Goal: Entertainment & Leisure: Consume media (video, audio)

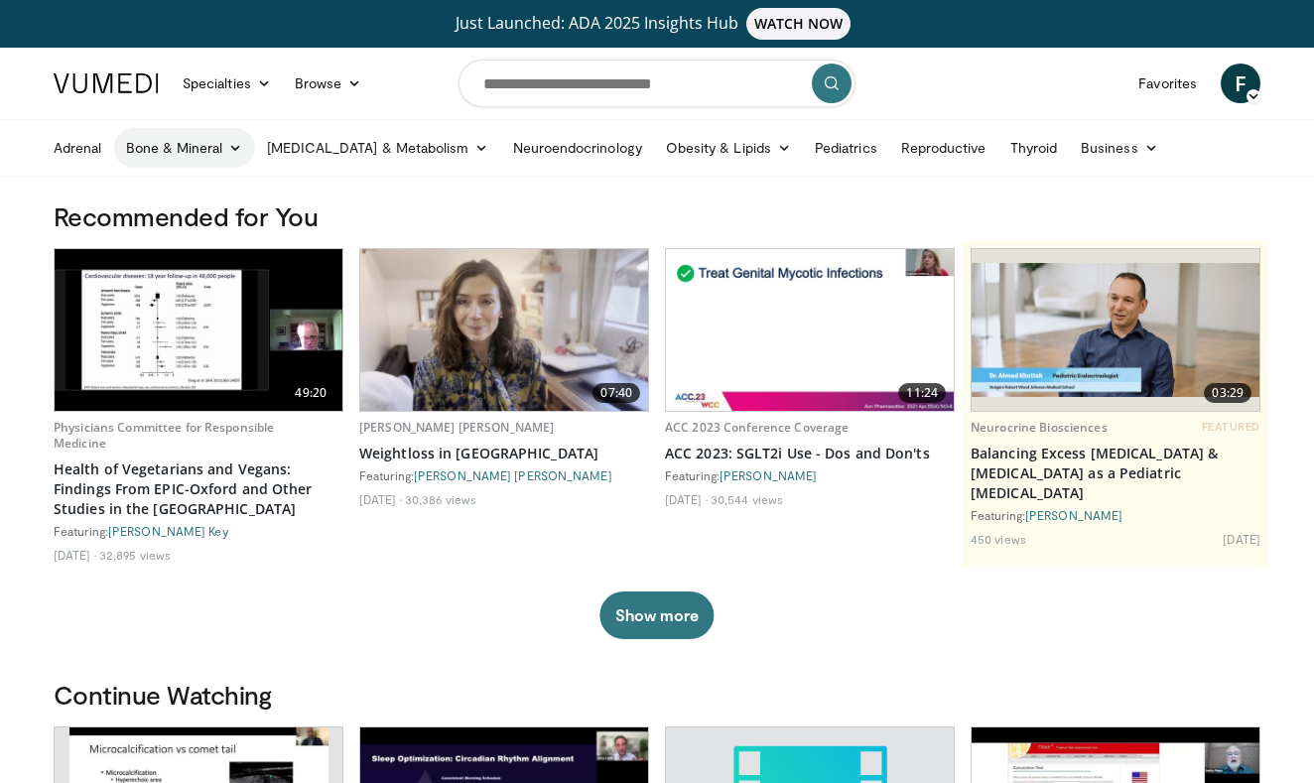
click at [229, 148] on icon at bounding box center [235, 148] width 14 height 14
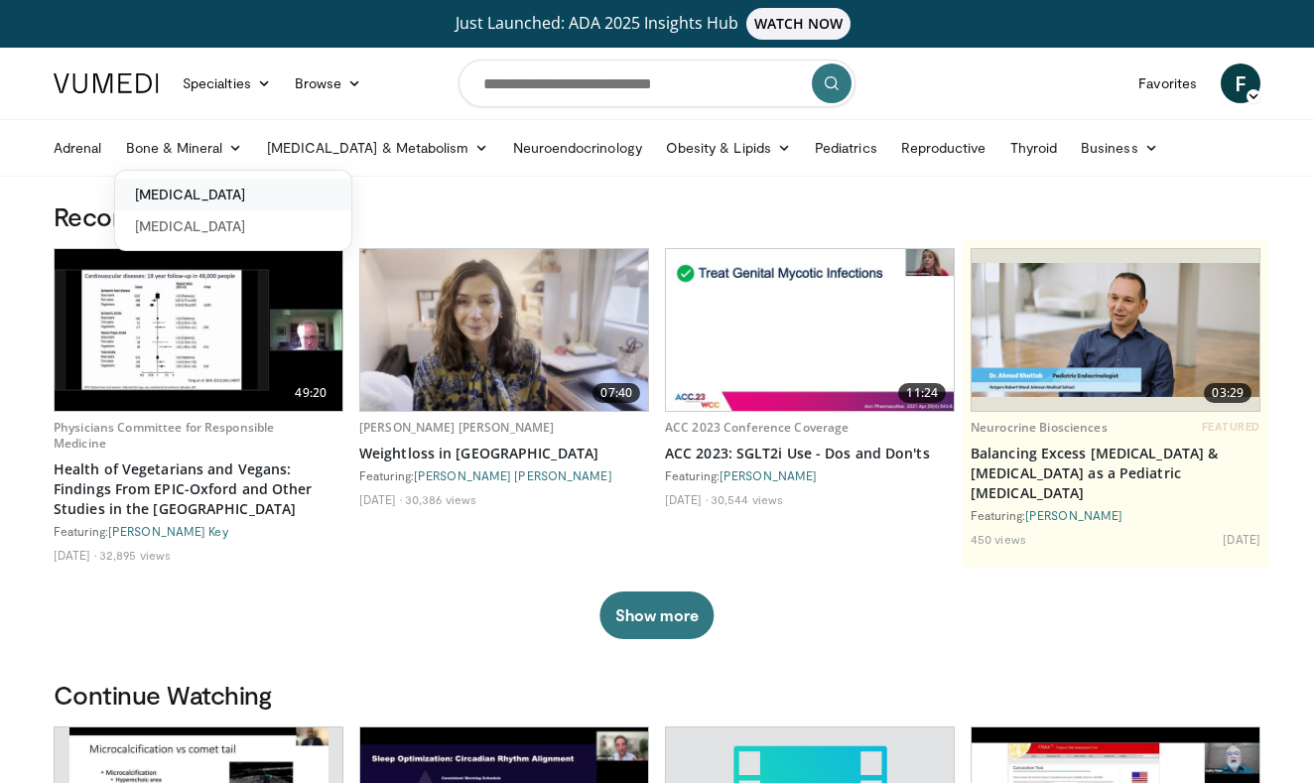
click at [198, 199] on link "[MEDICAL_DATA]" at bounding box center [233, 195] width 236 height 32
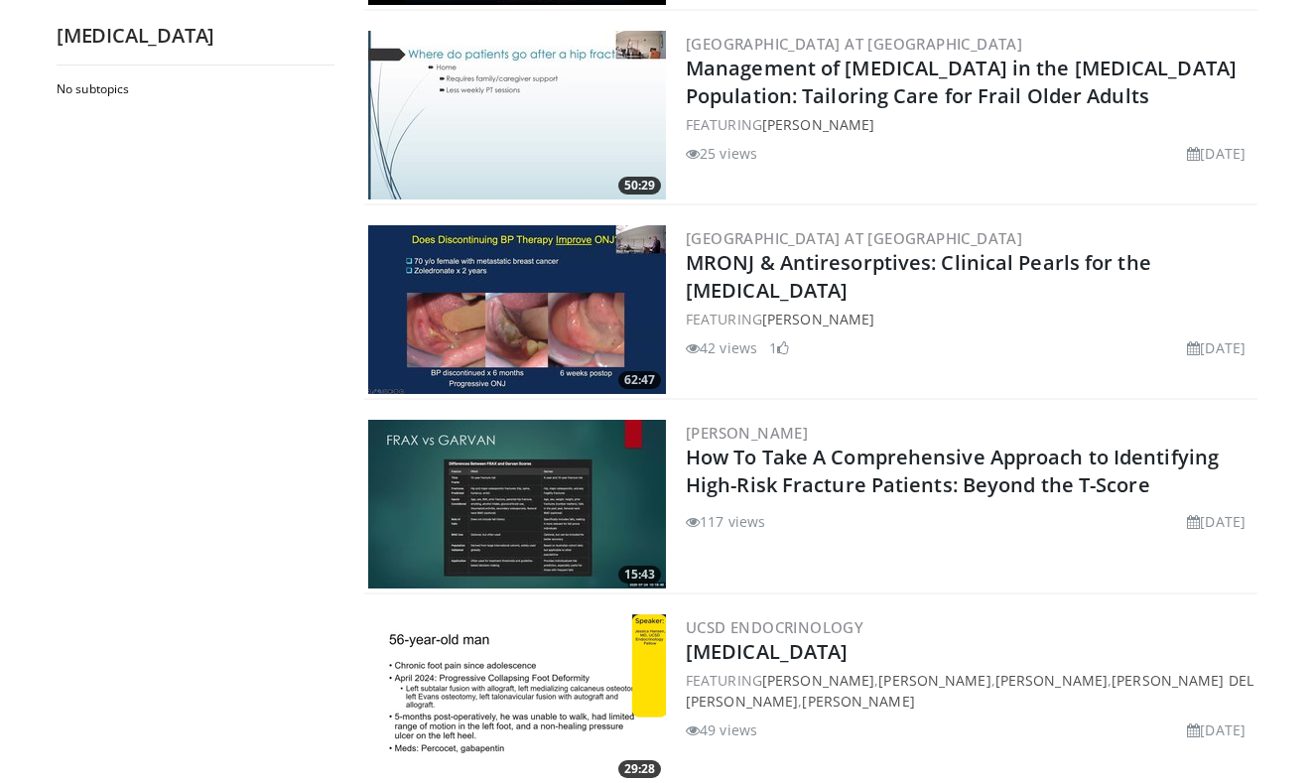
scroll to position [1612, 0]
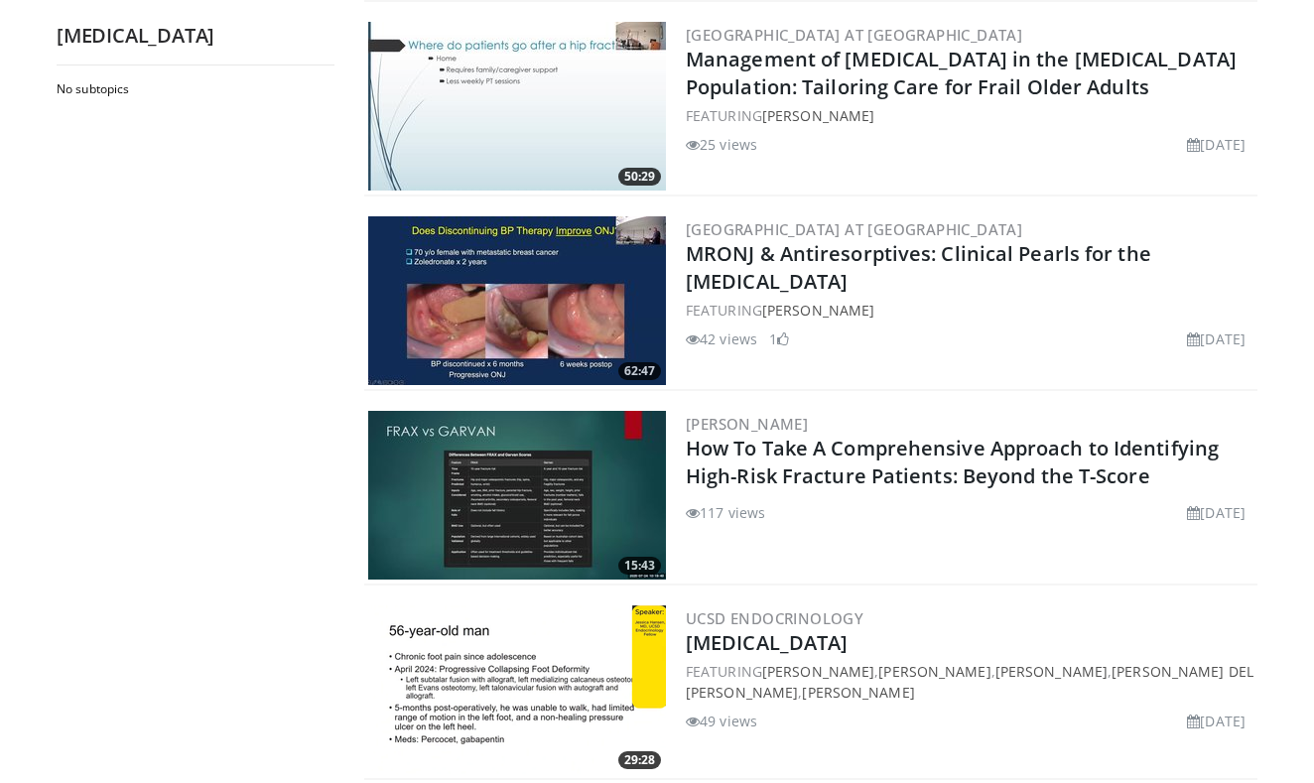
click at [501, 518] on img at bounding box center [517, 495] width 298 height 169
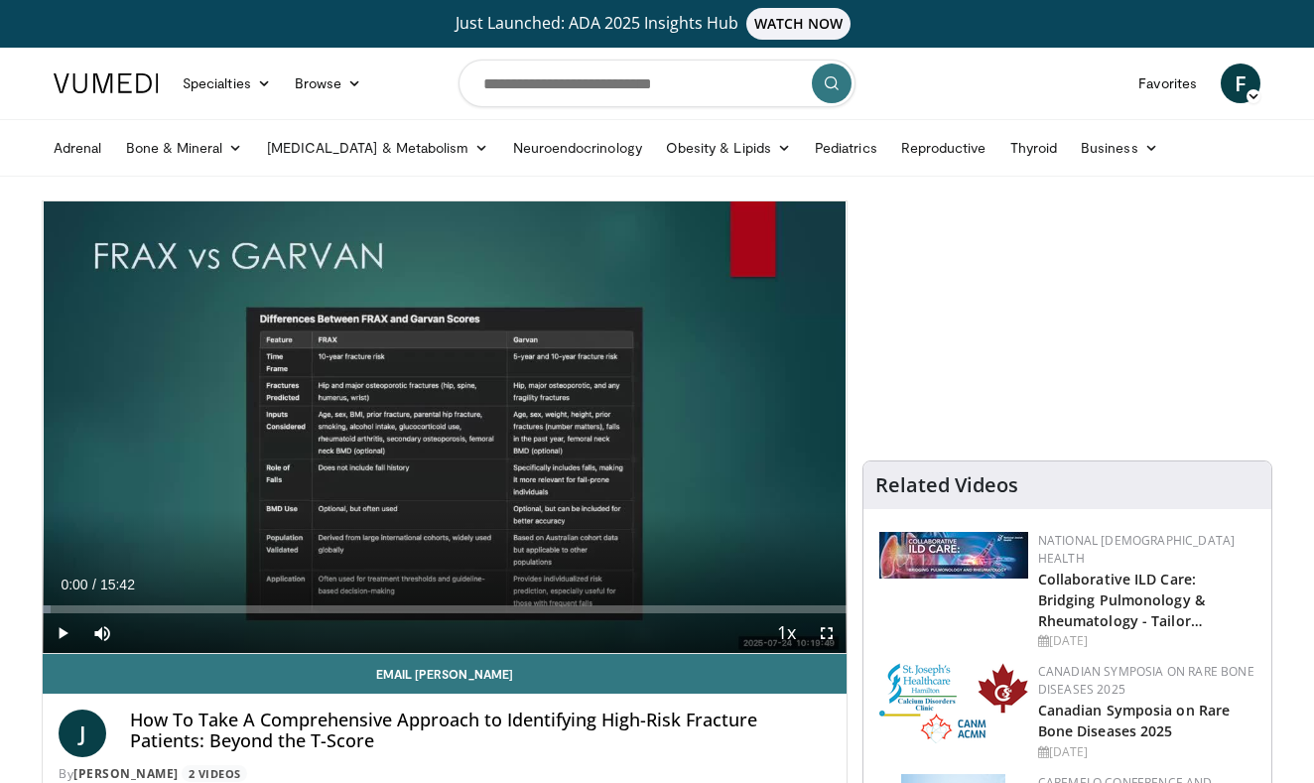
click at [70, 634] on span "Video Player" at bounding box center [63, 633] width 40 height 40
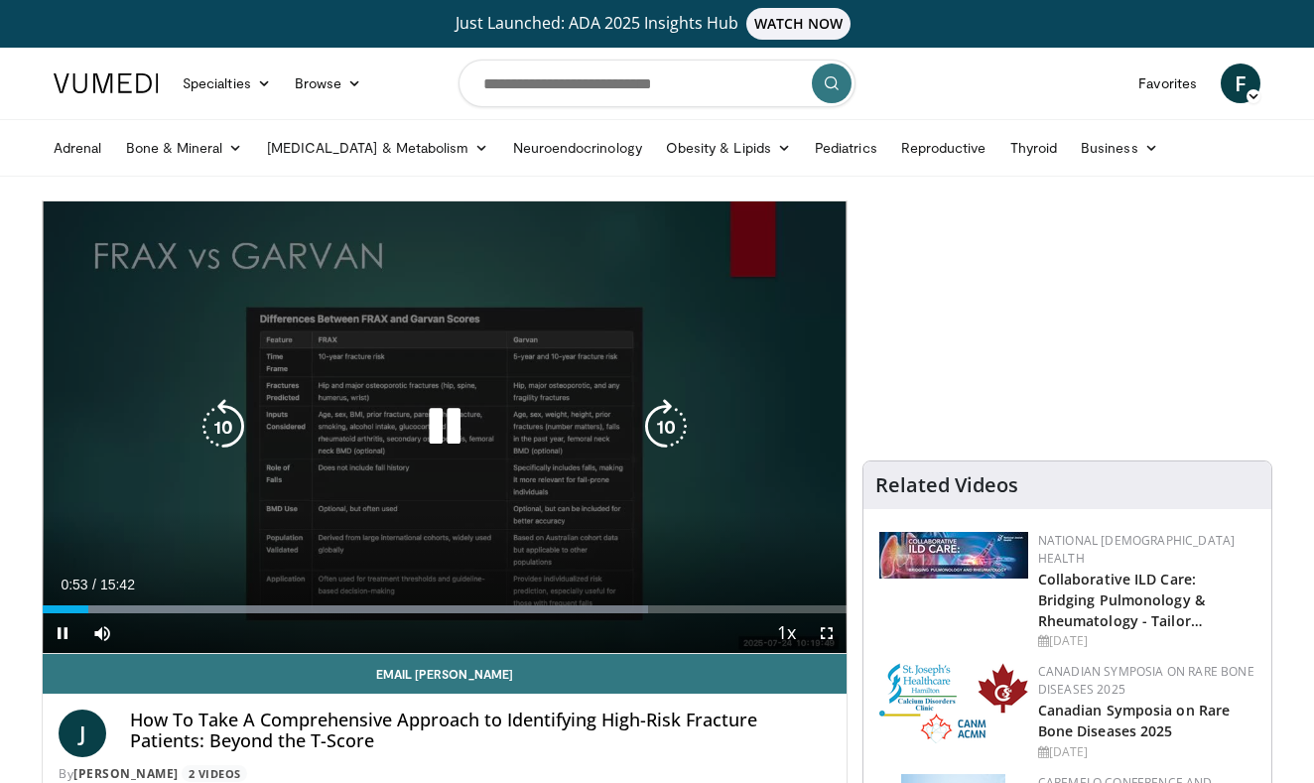
click at [454, 428] on icon "Video Player" at bounding box center [445, 427] width 56 height 56
